Goal: Task Accomplishment & Management: Use online tool/utility

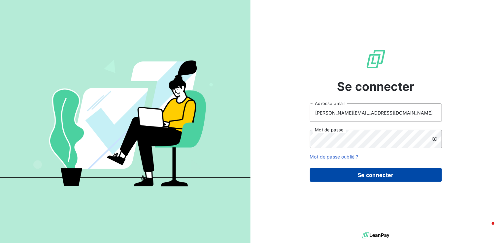
click at [359, 176] on button "Se connecter" at bounding box center [376, 175] width 132 height 14
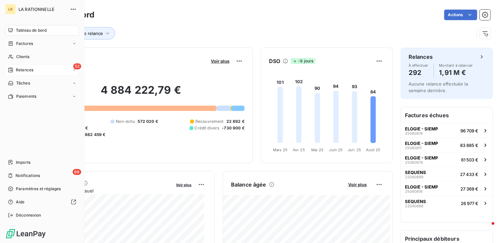
click at [23, 69] on span "Relances" at bounding box center [24, 70] width 17 height 6
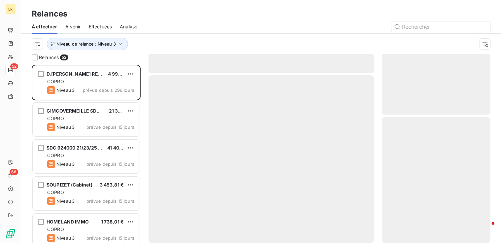
scroll to position [173, 104]
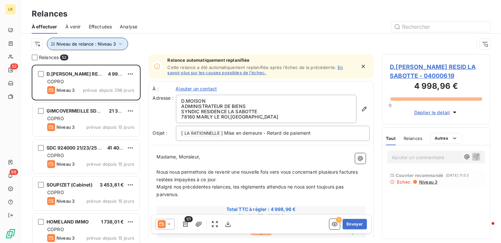
click at [120, 43] on icon "button" at bounding box center [120, 44] width 7 height 7
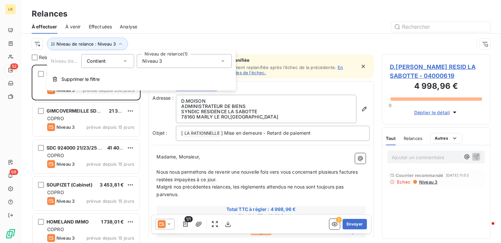
click at [223, 59] on icon at bounding box center [223, 61] width 7 height 7
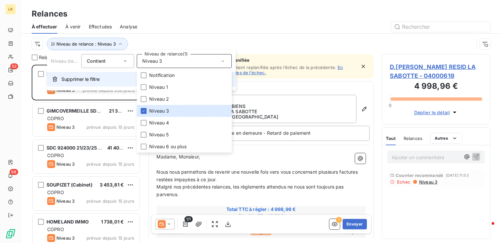
click at [82, 82] on span "Supprimer le filtre" at bounding box center [80, 79] width 38 height 7
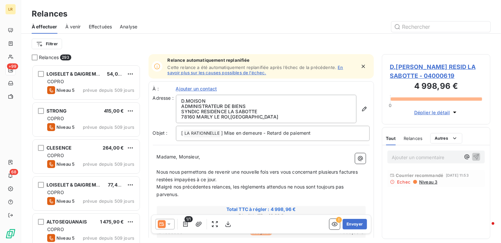
click at [96, 25] on span "Effectuées" at bounding box center [100, 26] width 23 height 7
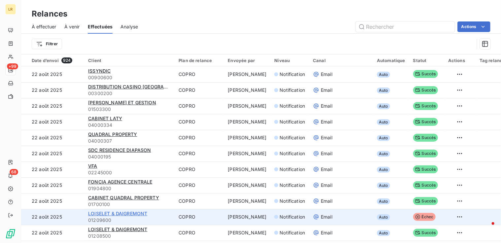
click at [116, 214] on span "LOISELET & DAIGREMONT" at bounding box center [117, 214] width 59 height 6
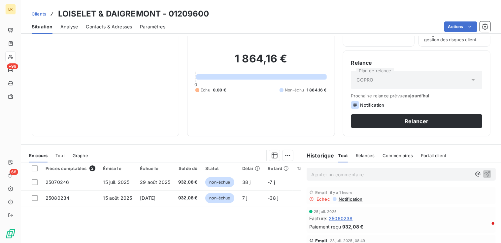
scroll to position [72, 0]
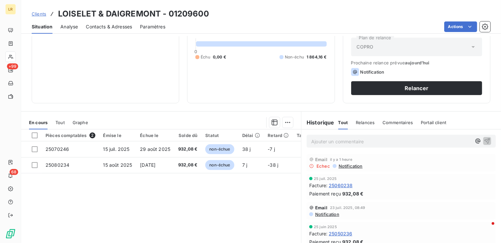
click at [494, 66] on div "Informations client Propriétés Client Encours client 1 864,16 € 0 Échu 0,00 € N…" at bounding box center [261, 35] width 480 height 135
click at [108, 24] on span "Contacts & Adresses" at bounding box center [109, 26] width 46 height 7
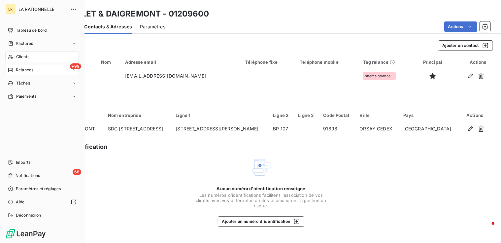
click at [16, 69] on span "Relances" at bounding box center [24, 70] width 17 height 6
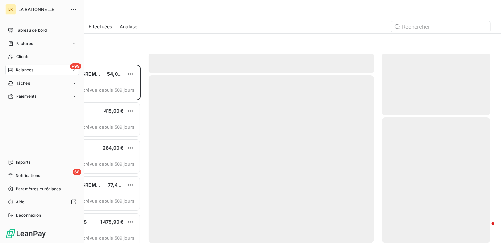
scroll to position [173, 104]
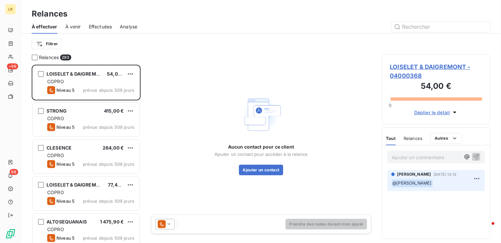
drag, startPoint x: 99, startPoint y: 26, endPoint x: 467, endPoint y: 33, distance: 367.8
click at [99, 26] on span "Effectuées" at bounding box center [100, 26] width 23 height 7
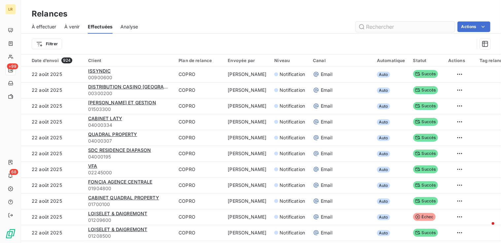
click at [391, 25] on input "text" at bounding box center [405, 26] width 99 height 11
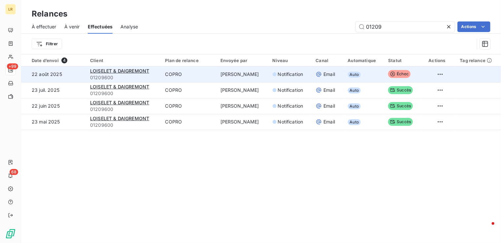
type input "01209"
click at [397, 71] on span "Échec" at bounding box center [399, 74] width 22 height 8
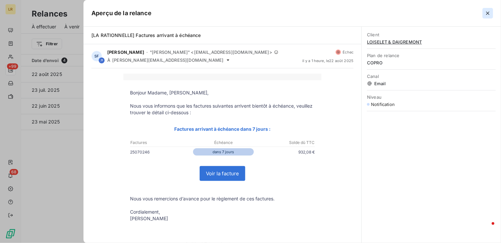
click at [488, 13] on icon "button" at bounding box center [487, 13] width 3 height 3
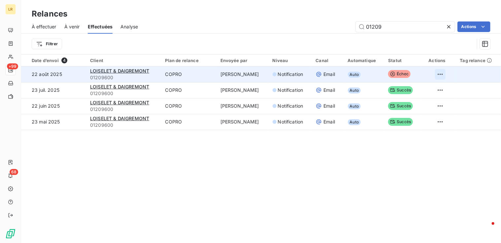
click at [437, 72] on html "LR +99 68 Relances À effectuer À venir Effectuées Analyse 01209 Actions Filtrer…" at bounding box center [250, 121] width 501 height 243
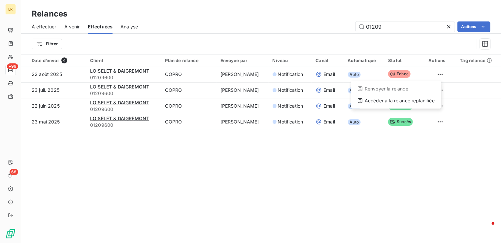
click at [94, 142] on html "LR +99 68 Relances À effectuer À venir Effectuées Analyse 01209 Actions Filtrer…" at bounding box center [250, 121] width 501 height 243
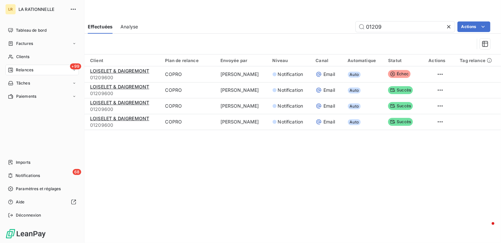
click at [24, 68] on span "Relances" at bounding box center [24, 70] width 17 height 6
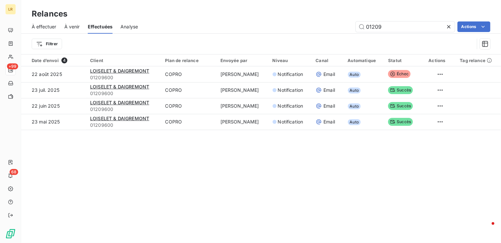
click at [67, 25] on span "À venir" at bounding box center [72, 26] width 16 height 7
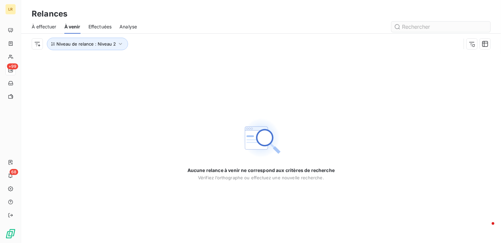
click at [425, 25] on input "text" at bounding box center [440, 26] width 99 height 11
type input "01209600"
click at [119, 41] on icon "button" at bounding box center [120, 44] width 7 height 7
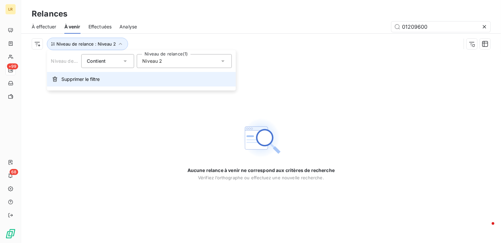
click at [85, 79] on span "Supprimer le filtre" at bounding box center [80, 79] width 38 height 7
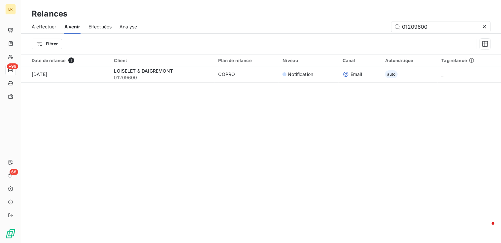
click at [132, 64] on th "Client" at bounding box center [162, 60] width 104 height 12
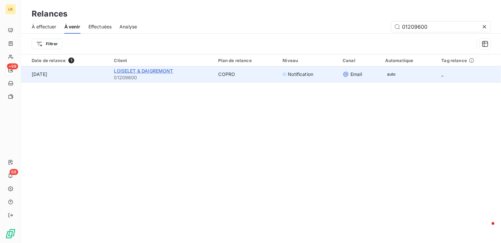
click at [132, 69] on span "LOISELET & DAIGREMONT" at bounding box center [143, 71] width 59 height 6
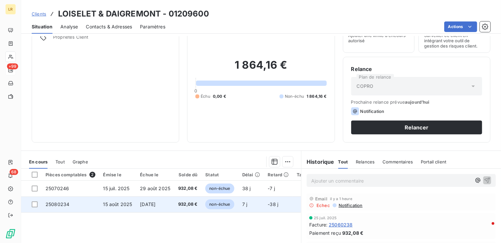
scroll to position [66, 0]
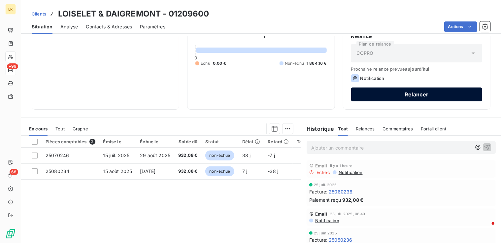
click at [395, 93] on button "Relancer" at bounding box center [416, 94] width 131 height 14
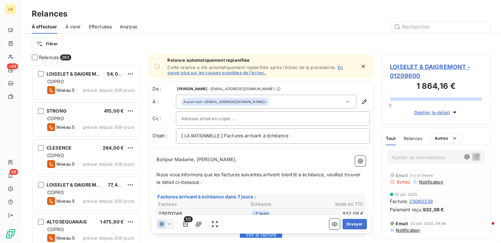
scroll to position [66, 0]
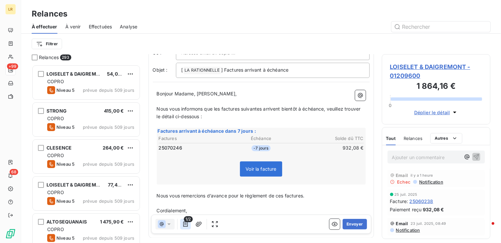
click at [184, 224] on icon "button" at bounding box center [185, 224] width 7 height 7
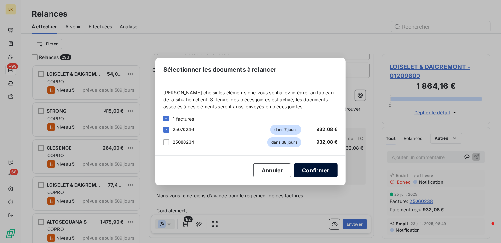
click at [312, 169] on button "Confirmer" at bounding box center [316, 170] width 44 height 14
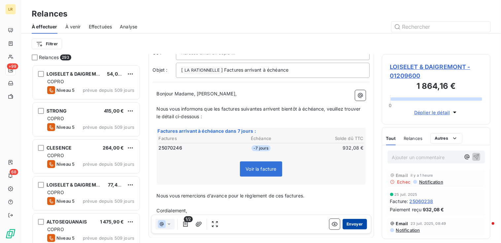
click at [349, 223] on button "Envoyer" at bounding box center [355, 224] width 24 height 11
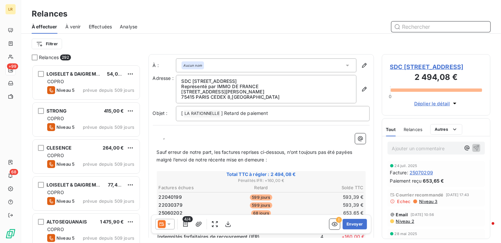
click at [405, 27] on input "text" at bounding box center [440, 26] width 99 height 11
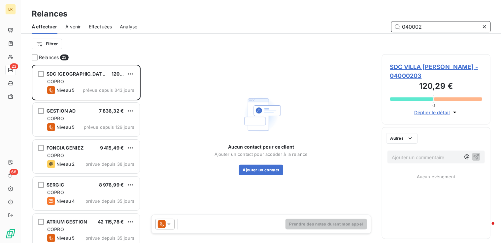
scroll to position [173, 104]
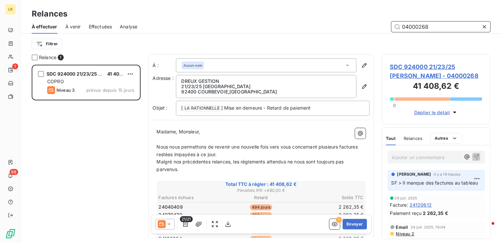
scroll to position [173, 104]
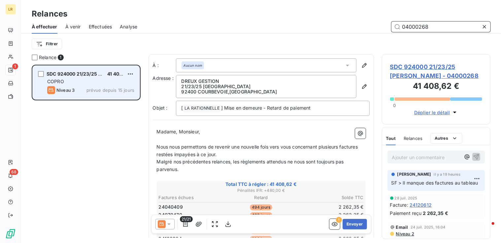
type input "04000268"
click at [64, 80] on div "COPRO" at bounding box center [90, 81] width 87 height 7
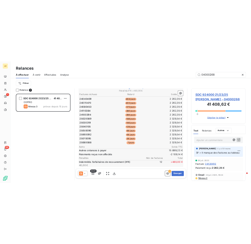
scroll to position [186, 0]
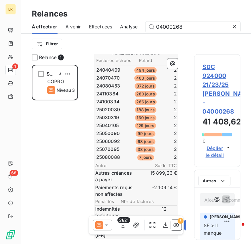
click at [70, 183] on div "SDC 924000 21/23/25 [PERSON_NAME] 41 408,62 € COPRO Niveau 3 prévue depuis 15 j…" at bounding box center [55, 154] width 46 height 179
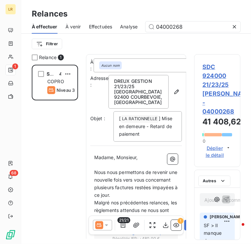
scroll to position [99, 0]
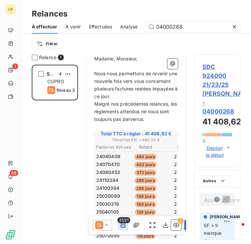
click at [121, 222] on icon "button" at bounding box center [122, 225] width 7 height 7
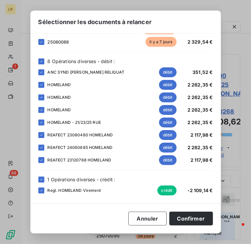
scroll to position [0, 0]
